Goal: Information Seeking & Learning: Learn about a topic

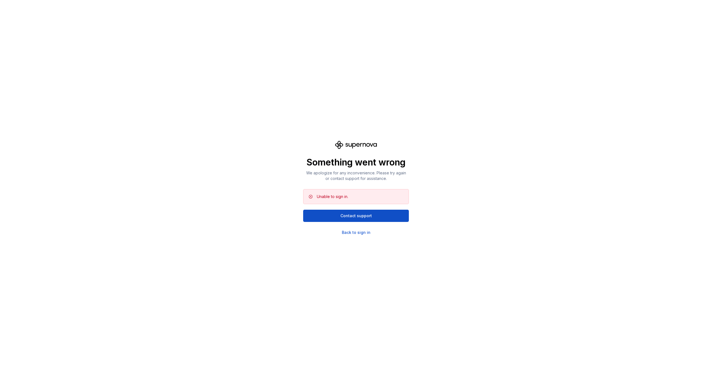
drag, startPoint x: 233, startPoint y: 231, endPoint x: 248, endPoint y: 231, distance: 15.0
click at [233, 231] on div "Something went wrong We apologize for any inconvenience. Please try again or co…" at bounding box center [356, 188] width 712 height 376
click at [353, 233] on div "Back to sign in" at bounding box center [356, 233] width 29 height 6
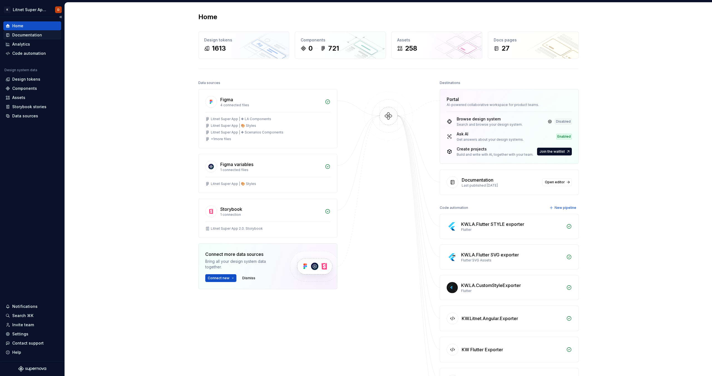
click at [22, 35] on div "Documentation" at bounding box center [27, 35] width 30 height 6
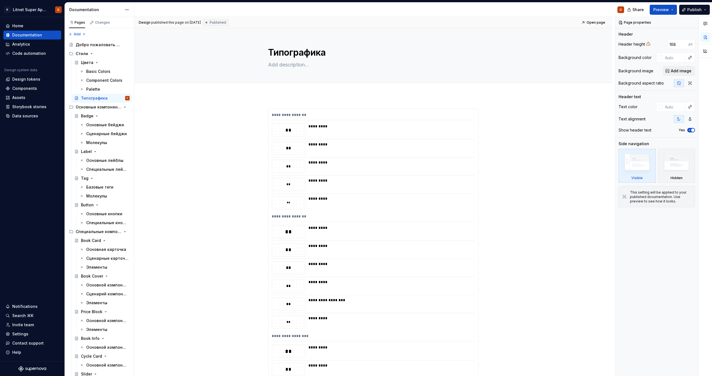
type textarea "*"
